Goal: Find specific page/section: Find specific page/section

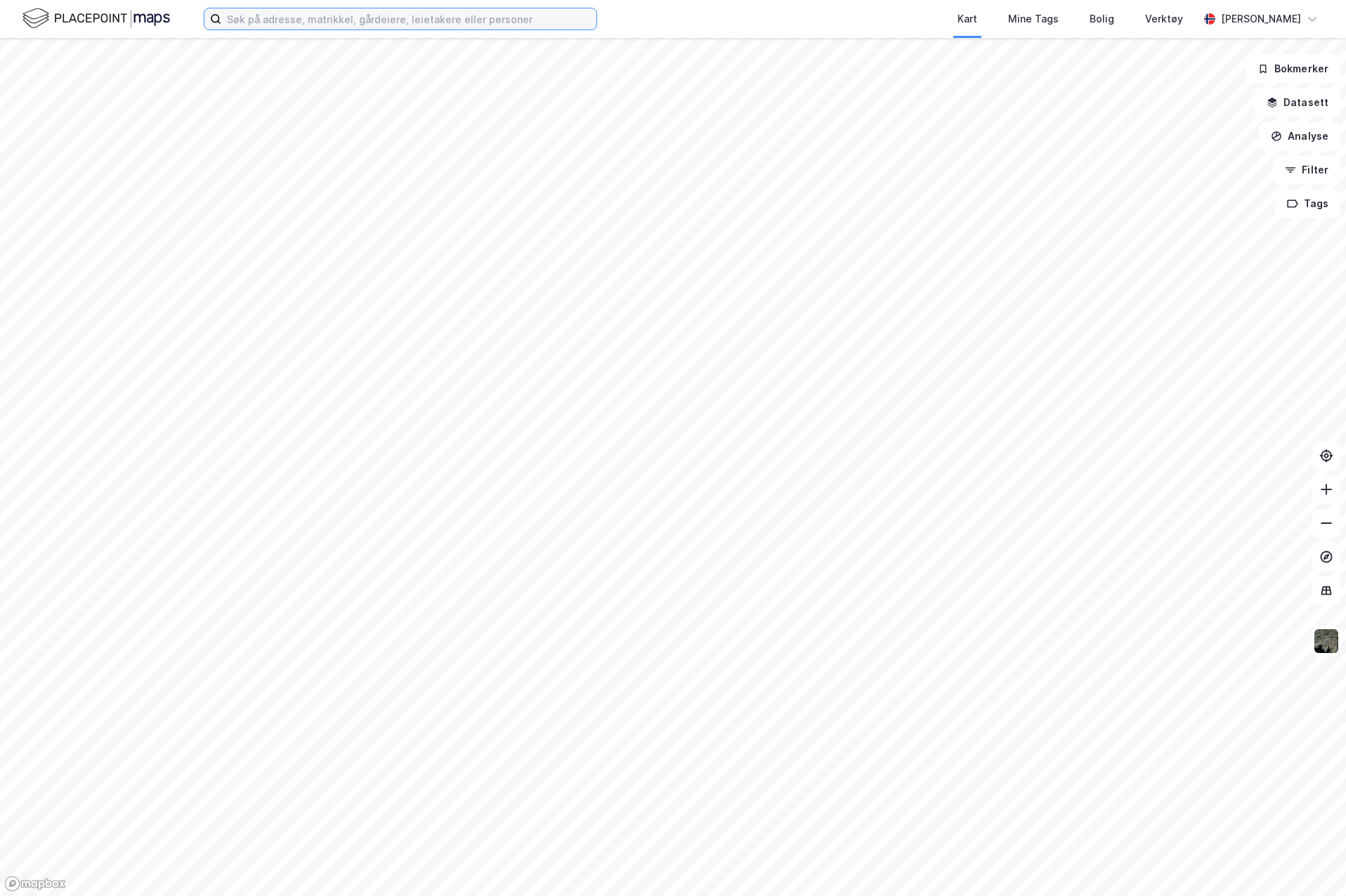
click at [432, 26] on input at bounding box center [408, 19] width 375 height 21
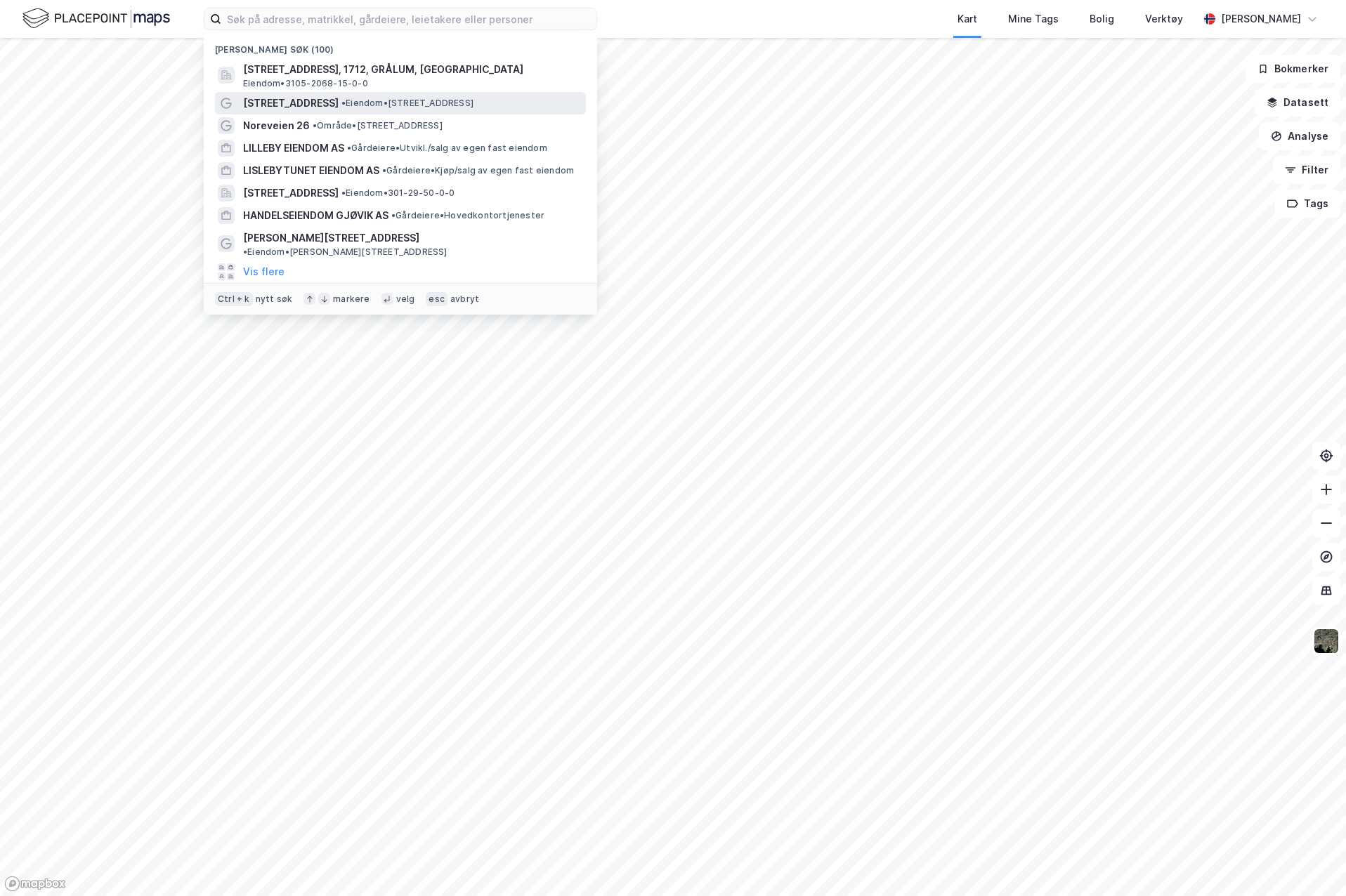
click at [421, 99] on span "• Eiendom • [STREET_ADDRESS]" at bounding box center [406, 103] width 132 height 11
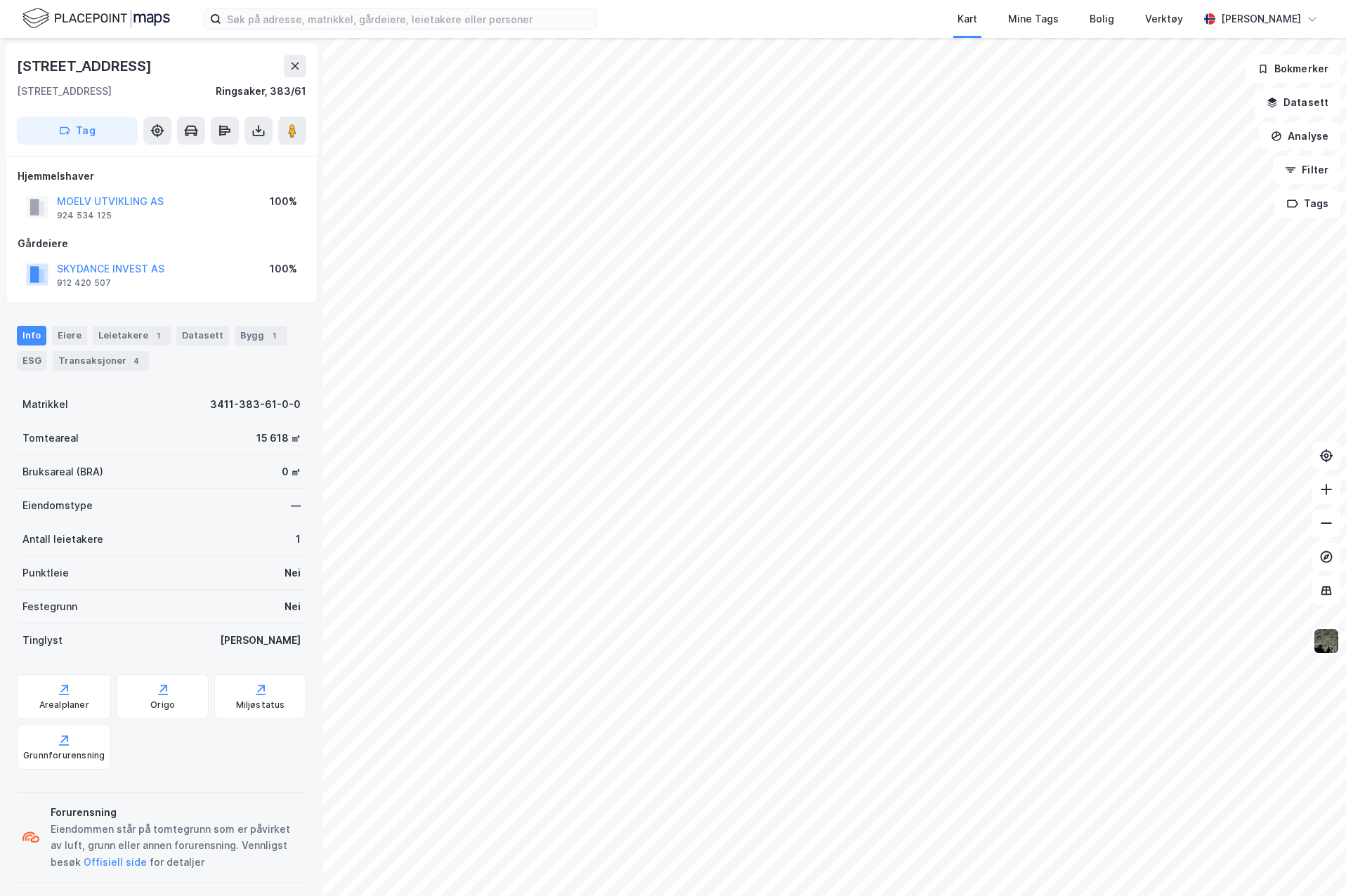
click at [756, 23] on div "Kart Mine Tags Bolig Verktøy" at bounding box center [931, 19] width 534 height 38
click at [0, 0] on button "MOELV UTVIKLING AS" at bounding box center [0, 0] width 0 height 0
